Goal: Contribute content: Add original content to the website for others to see

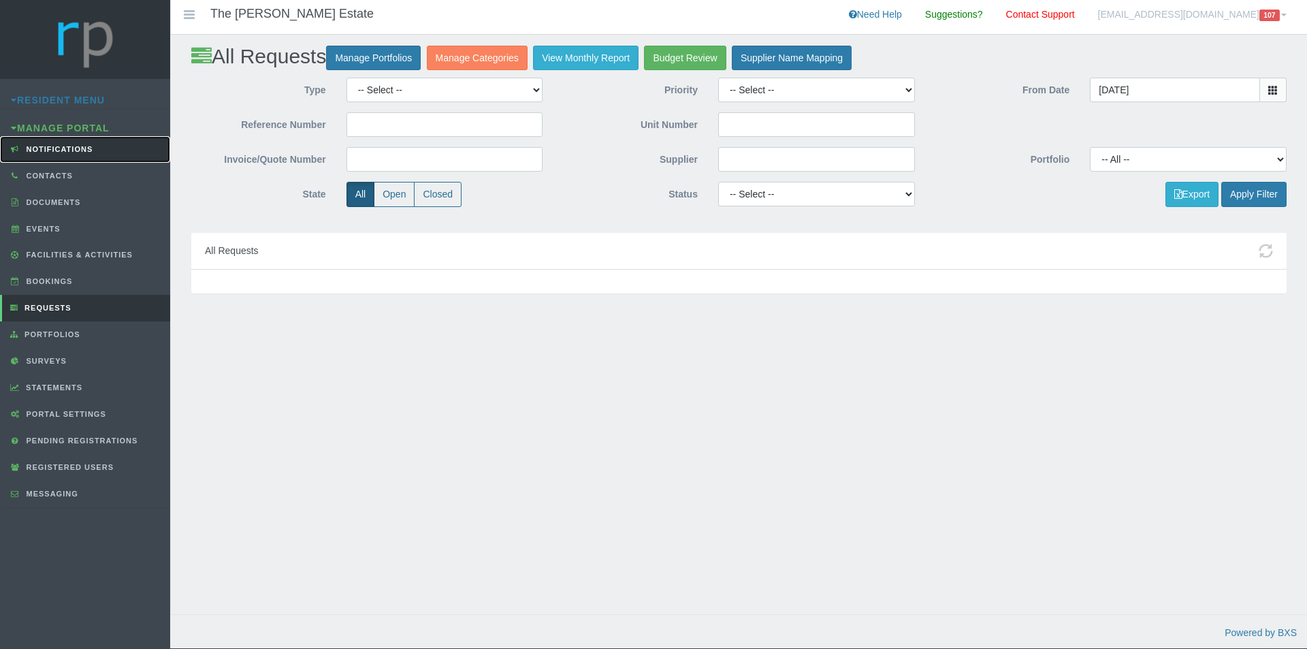
click at [52, 150] on span "Notifications" at bounding box center [58, 149] width 70 height 8
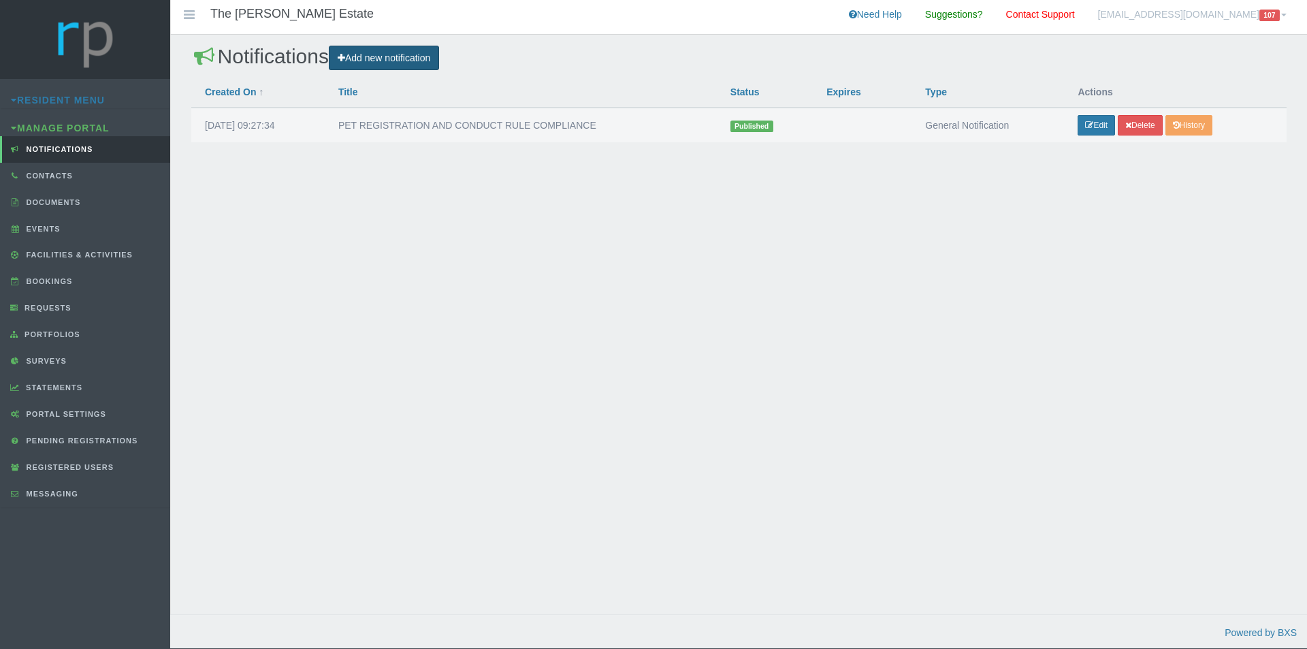
click at [403, 64] on link "Add new notification" at bounding box center [384, 58] width 110 height 25
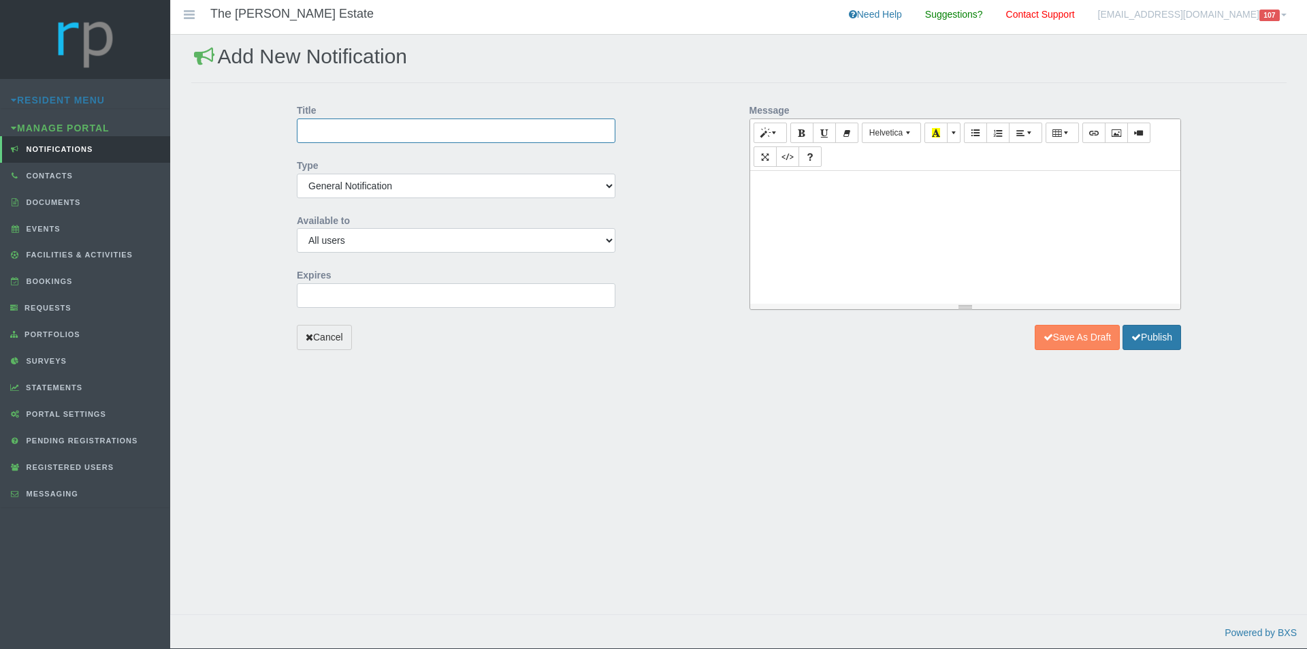
click at [393, 133] on input "Title" at bounding box center [456, 130] width 319 height 25
type input "FIRE BEHIND THE HUDSON VACANT SITE"
click at [405, 297] on input "2025-08-11 00:00:00" at bounding box center [456, 295] width 319 height 25
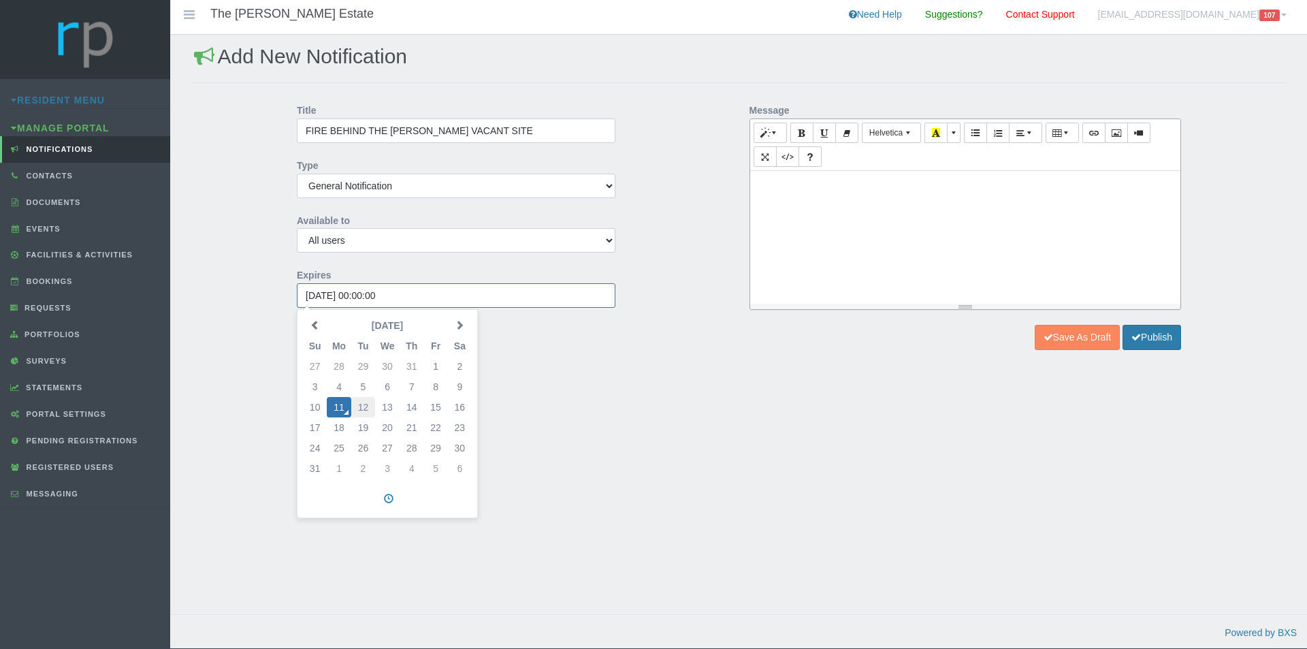
click at [370, 404] on td "12" at bounding box center [363, 407] width 24 height 20
type input "2025-08-12 00:00:00"
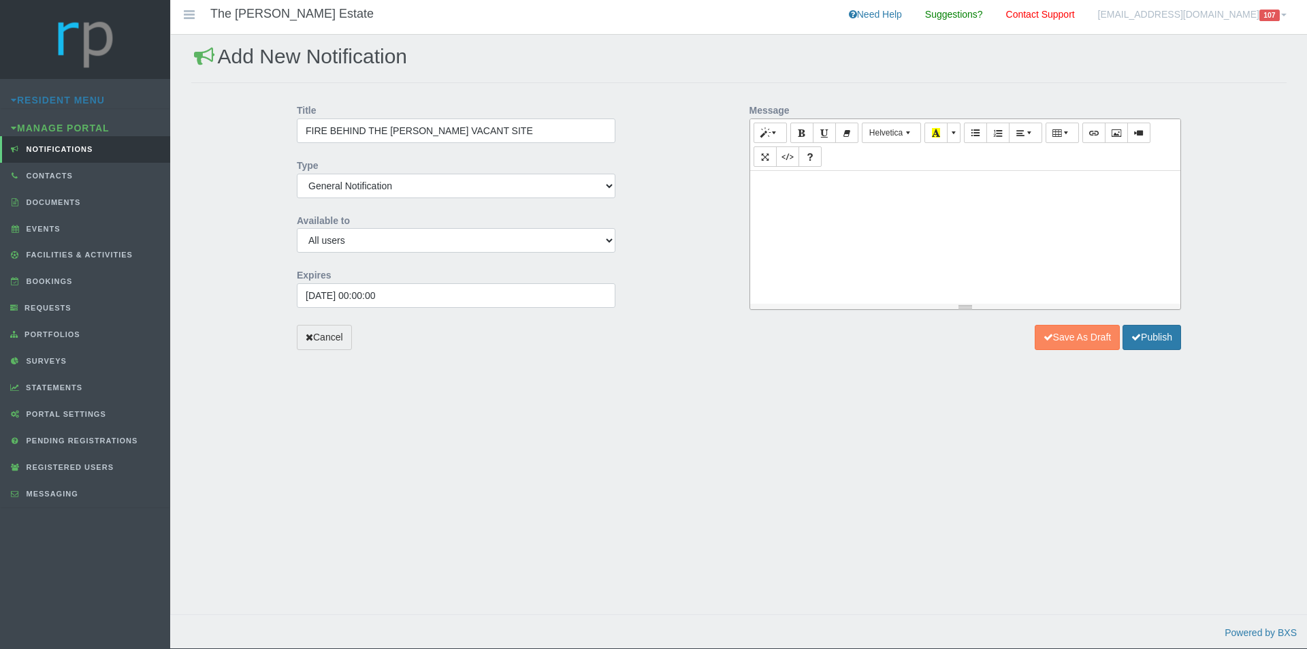
click at [876, 206] on div at bounding box center [965, 237] width 431 height 133
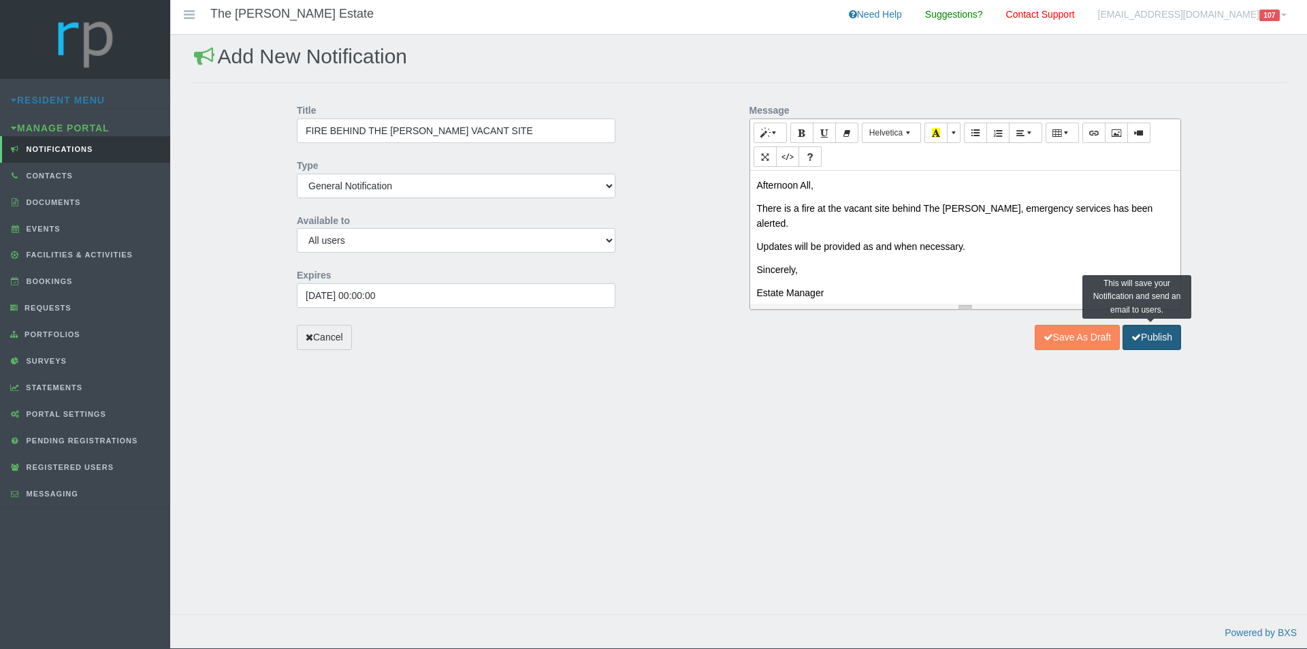
click at [1145, 338] on button "Publish" at bounding box center [1152, 337] width 59 height 25
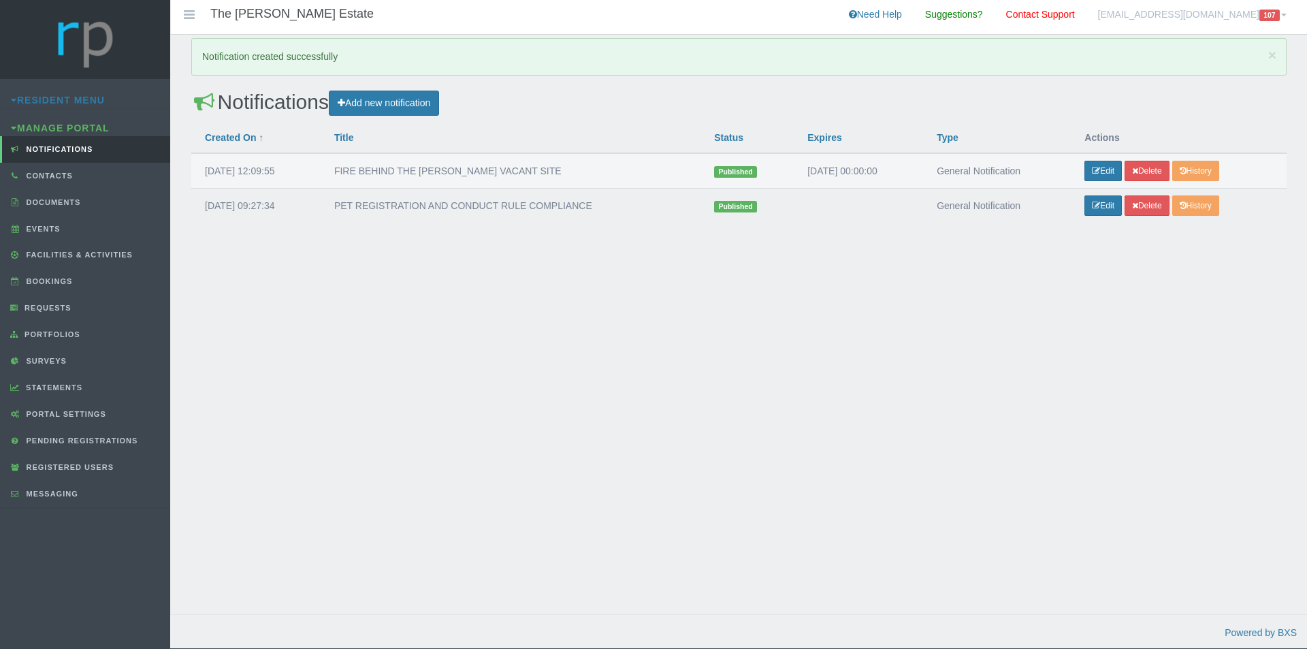
click at [315, 342] on div "× Notification created successfully Notifications Add new notification Notifica…" at bounding box center [738, 338] width 1137 height 607
